Goal: Information Seeking & Learning: Learn about a topic

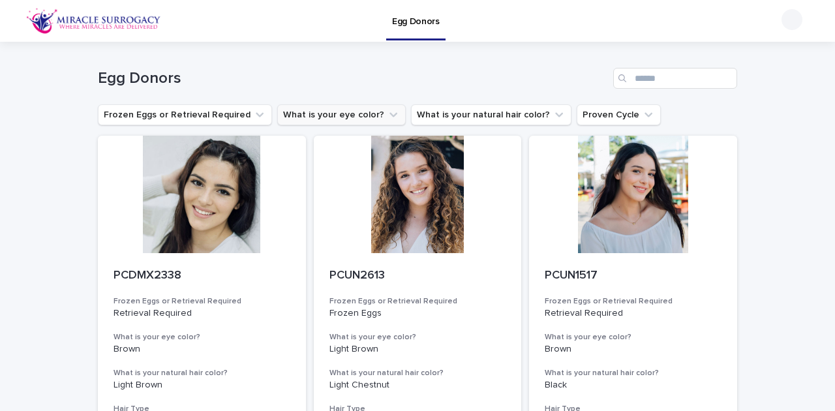
click at [387, 111] on icon "What is your eye color?" at bounding box center [393, 114] width 13 height 13
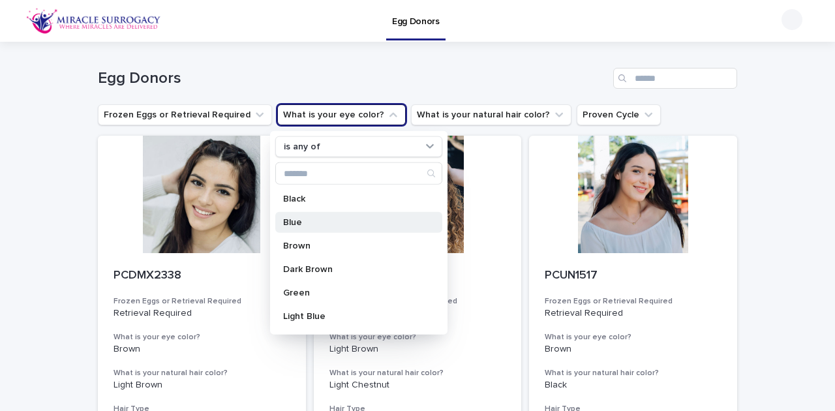
click at [320, 215] on div "Blue" at bounding box center [358, 222] width 167 height 21
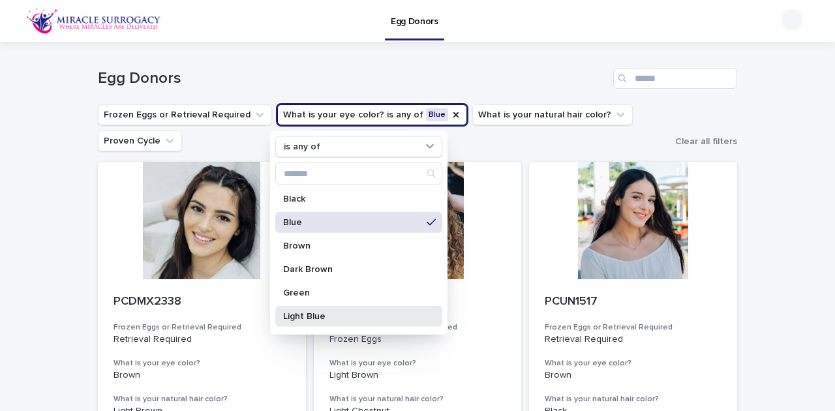
click at [308, 317] on p "Light Blue" at bounding box center [352, 316] width 138 height 9
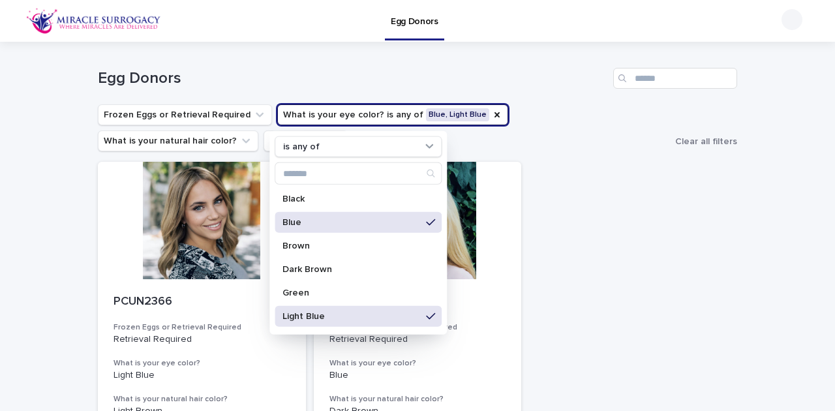
click at [328, 219] on p "Blue" at bounding box center [352, 222] width 138 height 9
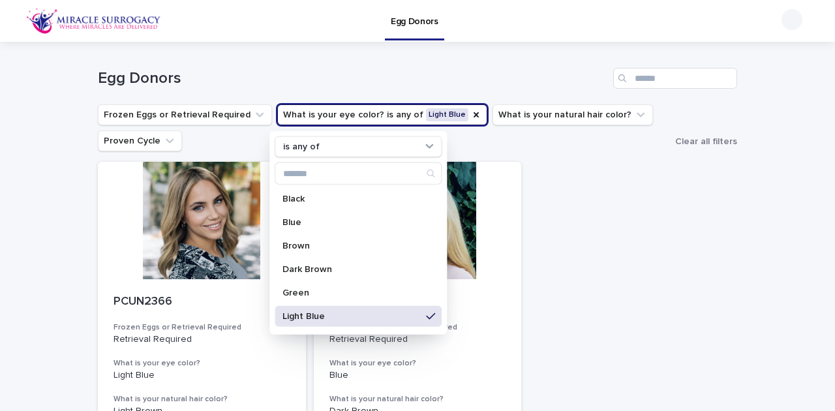
click at [321, 319] on p "Light Blue" at bounding box center [352, 316] width 138 height 9
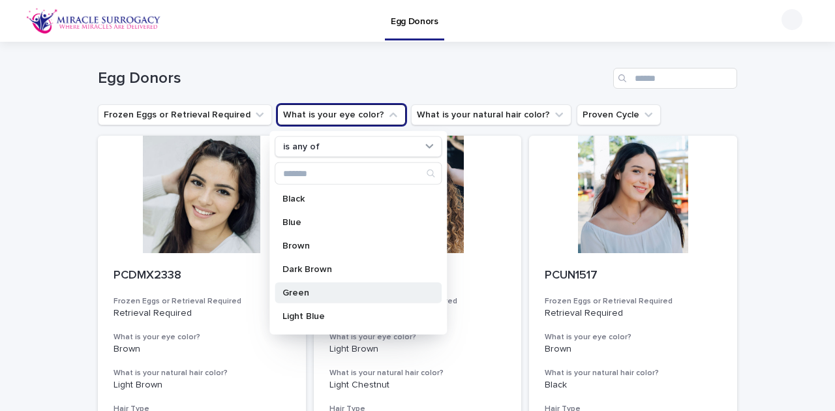
click at [320, 291] on p "Green" at bounding box center [352, 292] width 138 height 9
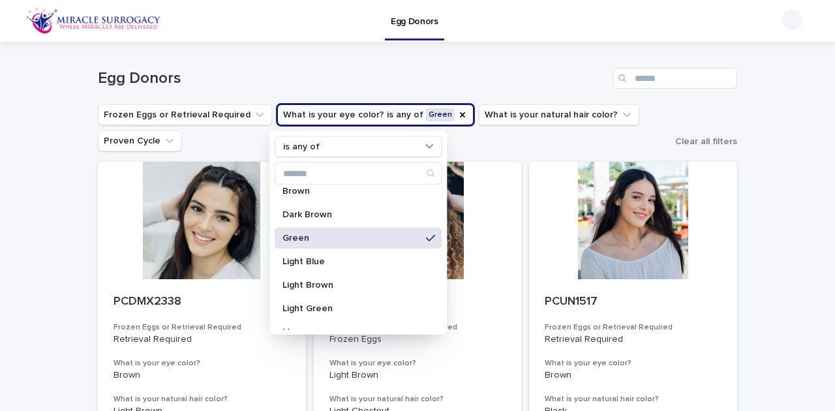
scroll to position [87, 0]
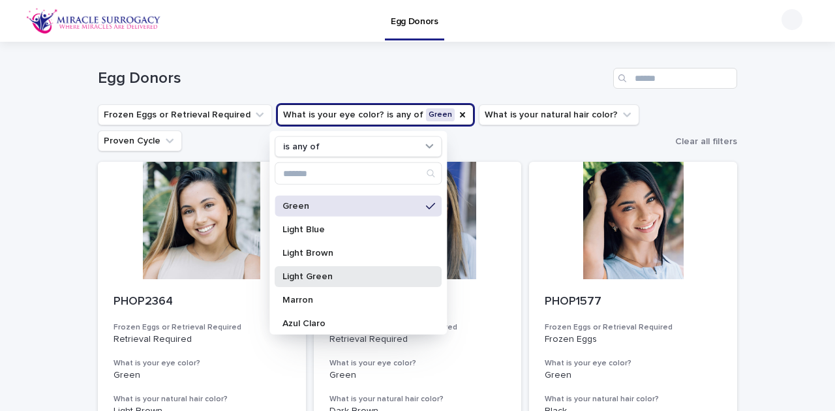
click at [331, 272] on p "Light Green" at bounding box center [352, 276] width 138 height 9
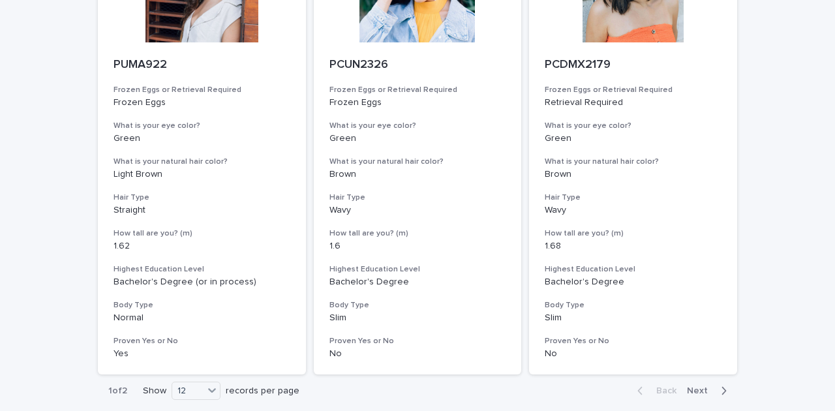
scroll to position [1710, 0]
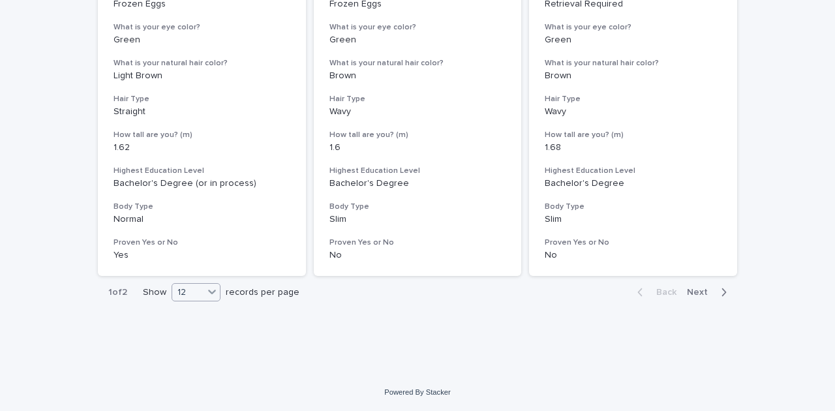
click at [206, 296] on icon at bounding box center [212, 291] width 13 height 13
click at [189, 343] on div "36" at bounding box center [194, 341] width 48 height 16
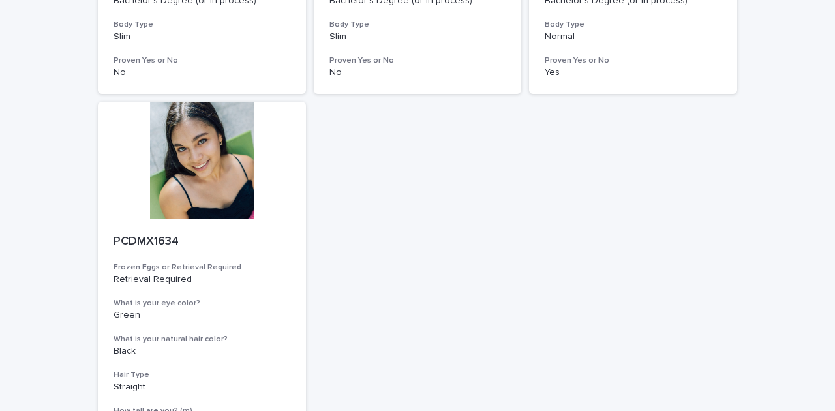
scroll to position [2278, 0]
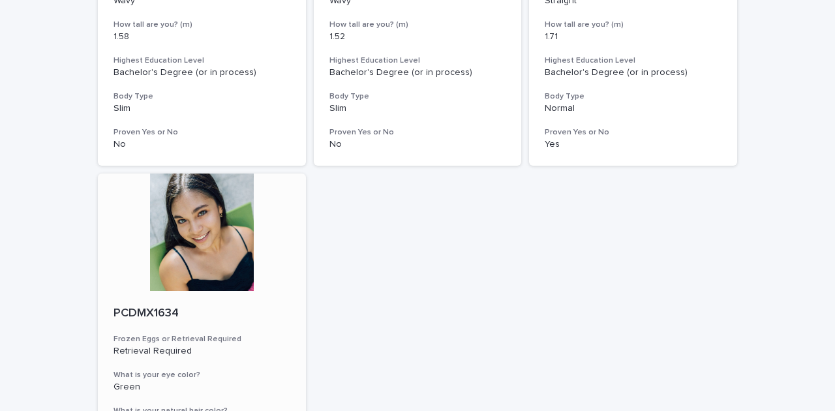
click at [187, 244] on div at bounding box center [202, 232] width 208 height 117
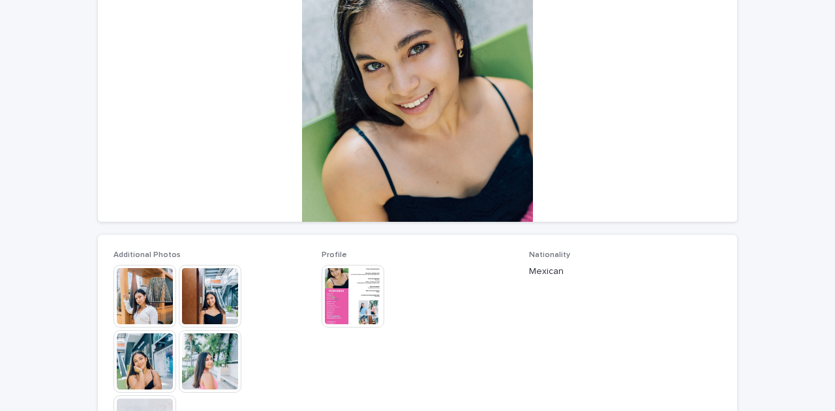
scroll to position [174, 0]
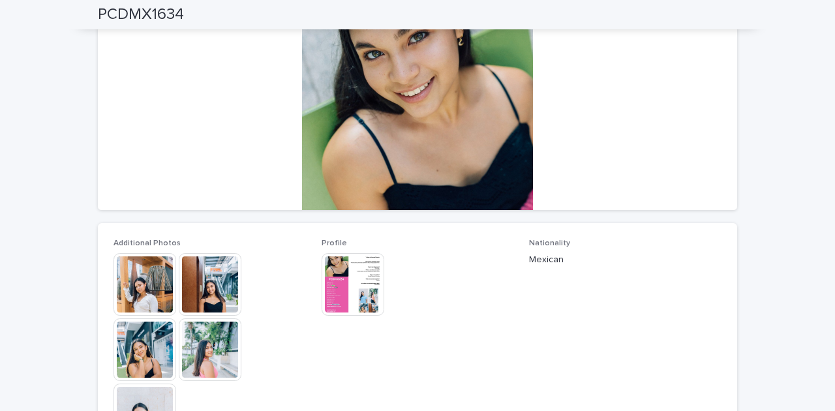
click at [209, 275] on img at bounding box center [210, 284] width 63 height 63
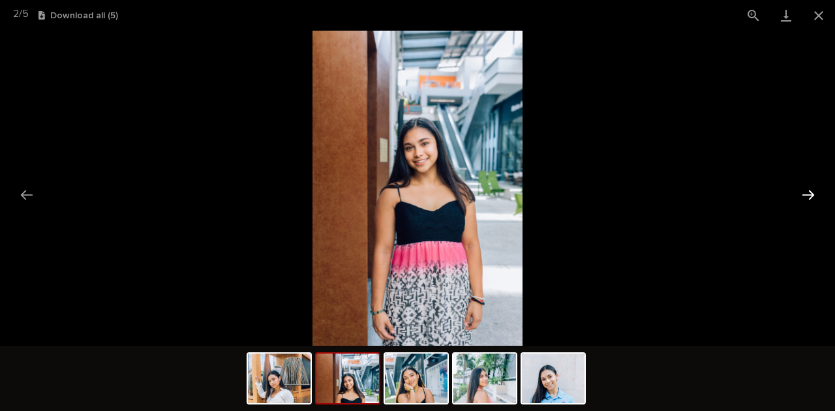
click at [809, 194] on button "Next slide" at bounding box center [808, 194] width 27 height 25
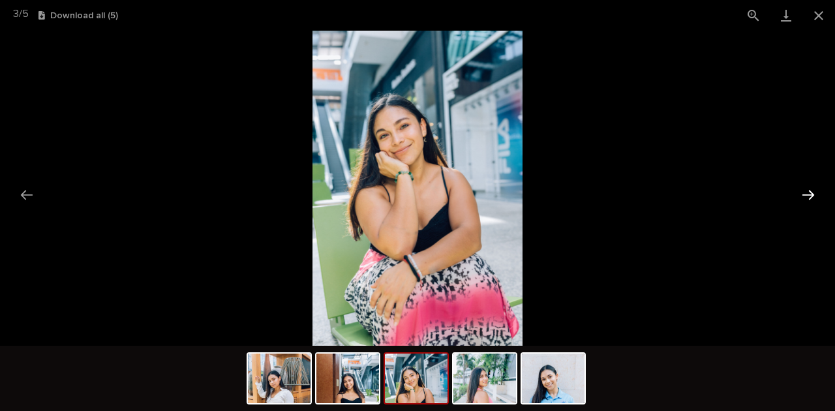
click at [809, 194] on button "Next slide" at bounding box center [808, 194] width 27 height 25
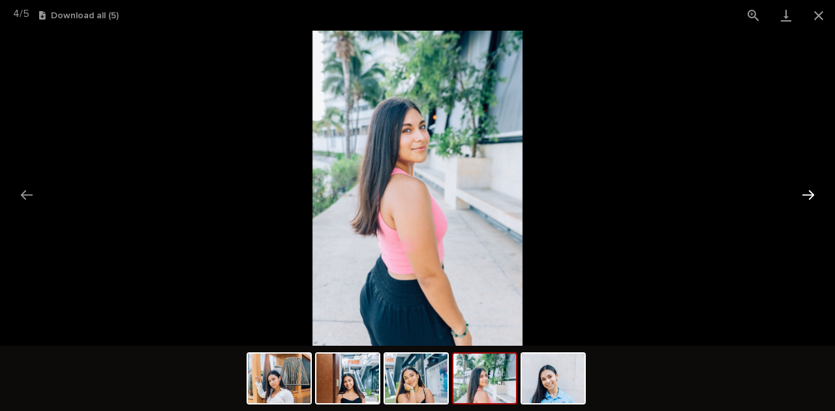
click at [809, 194] on button "Next slide" at bounding box center [808, 194] width 27 height 25
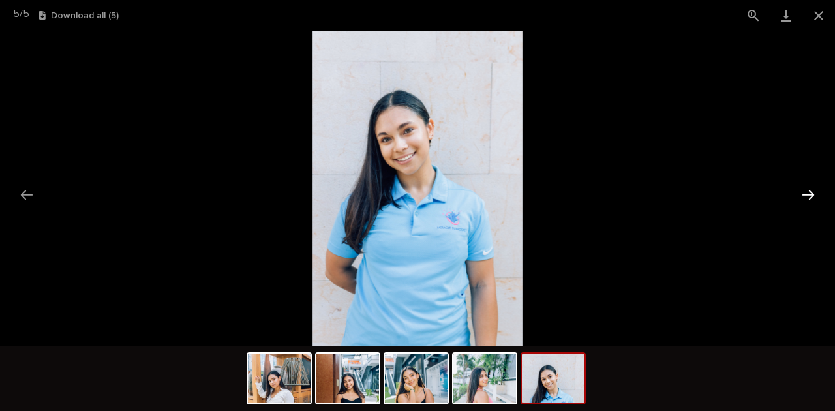
click at [809, 194] on button "Next slide" at bounding box center [808, 194] width 27 height 25
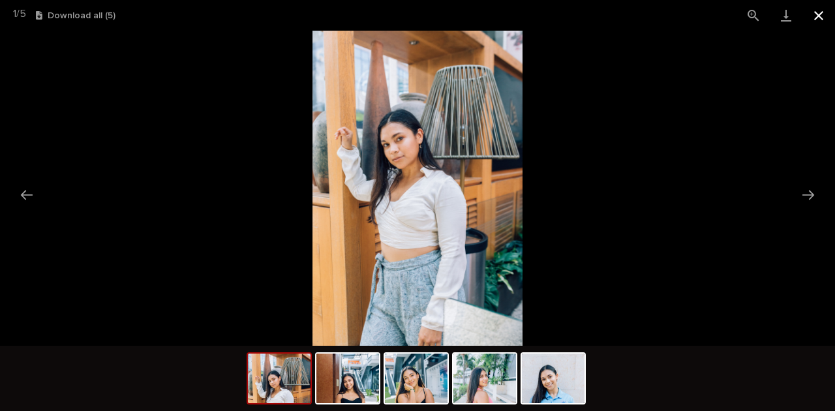
click at [816, 16] on button "Close gallery" at bounding box center [819, 15] width 33 height 31
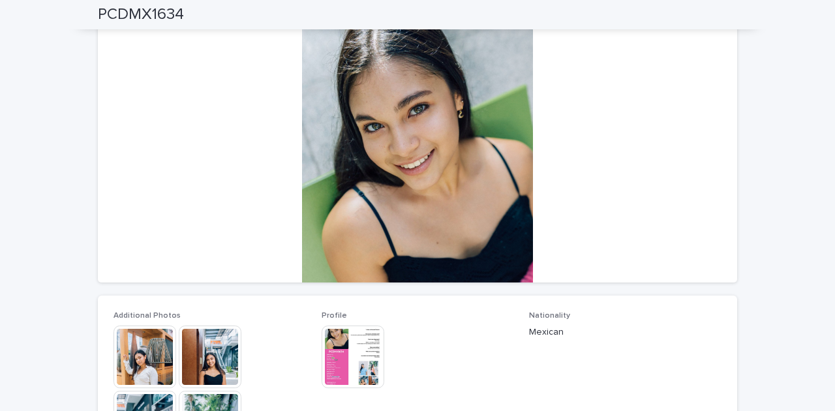
scroll to position [0, 0]
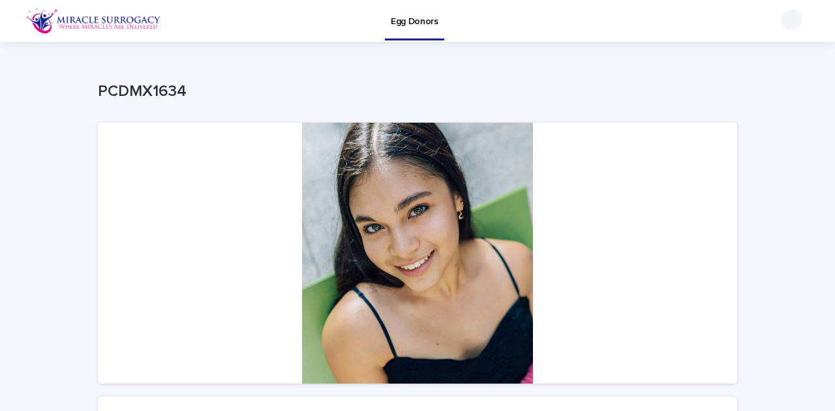
click at [60, 23] on img at bounding box center [93, 21] width 135 height 26
